Goal: Information Seeking & Learning: Learn about a topic

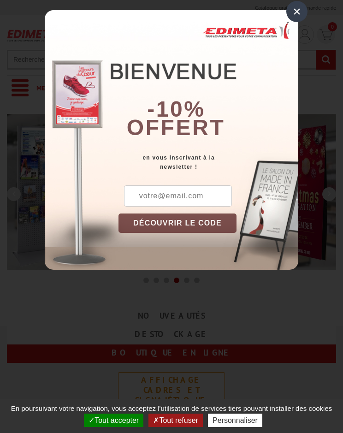
click at [114, 420] on button "Tout accepter" at bounding box center [114, 420] width 60 height 13
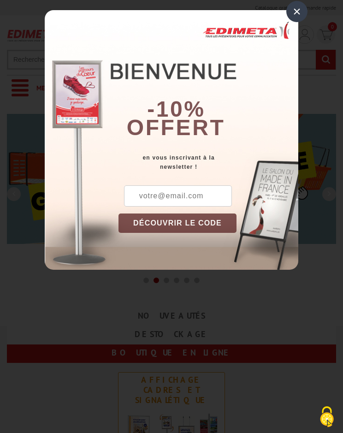
click at [297, 12] on div "×" at bounding box center [297, 11] width 21 height 21
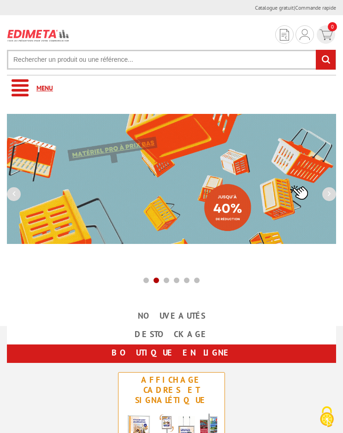
click at [172, 88] on link "Menu" at bounding box center [171, 88] width 329 height 25
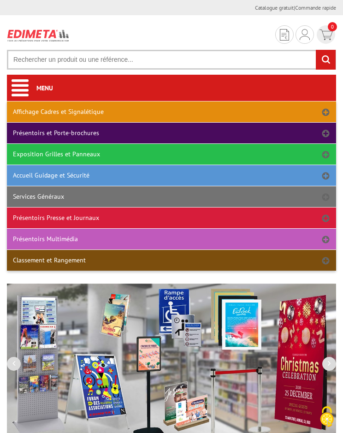
click at [172, 112] on link "Affichage Cadres et Signalétique" at bounding box center [171, 112] width 329 height 21
